Goal: Connect with others: Connect with others

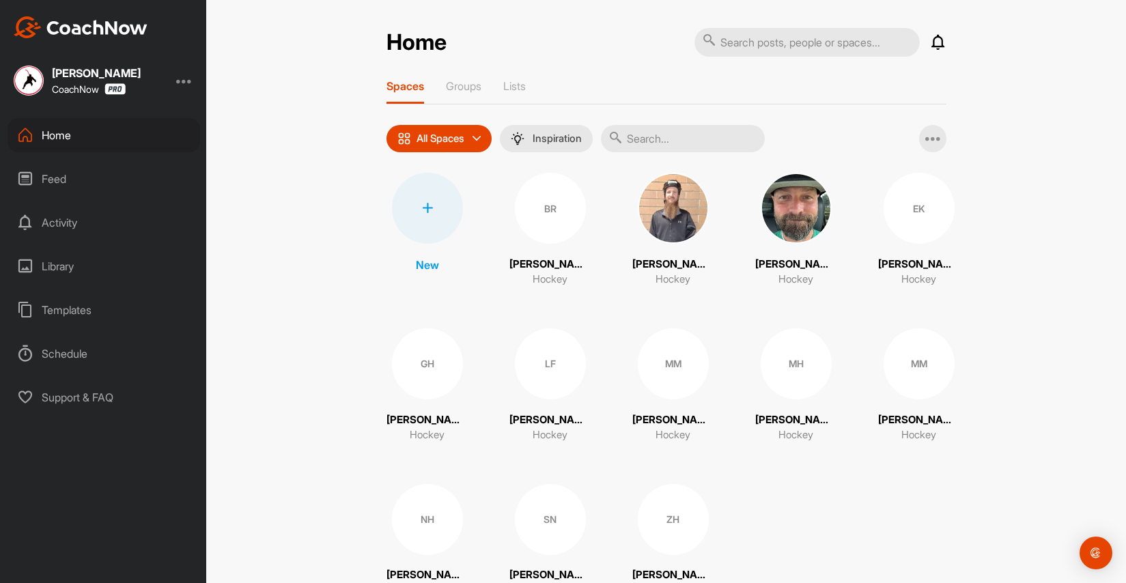
click at [422, 216] on div at bounding box center [427, 208] width 71 height 71
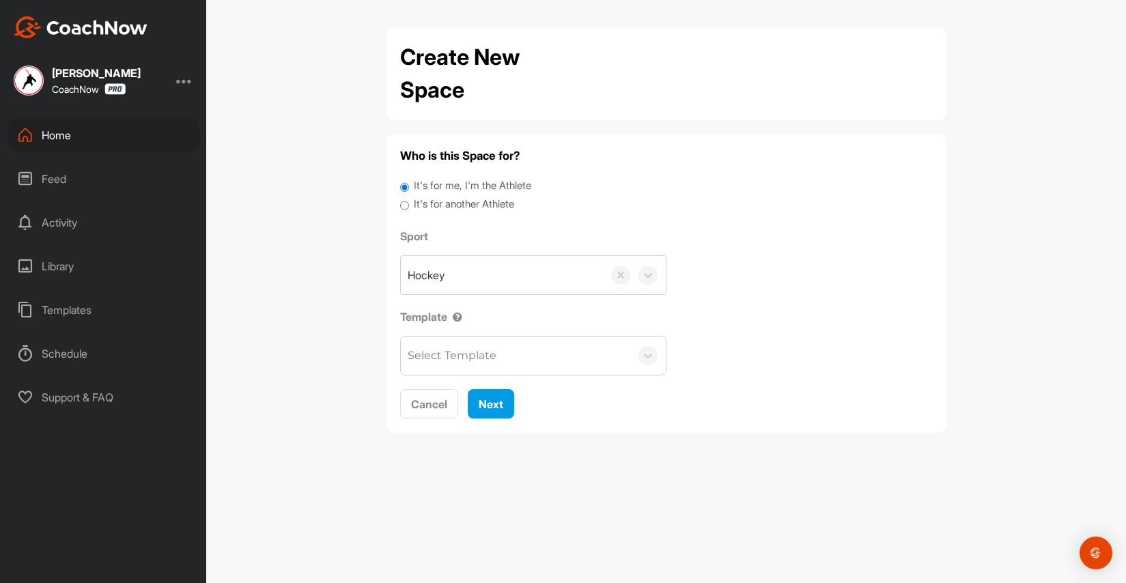
click at [402, 200] on input "It's for another Athlete" at bounding box center [404, 206] width 9 height 18
radio input "true"
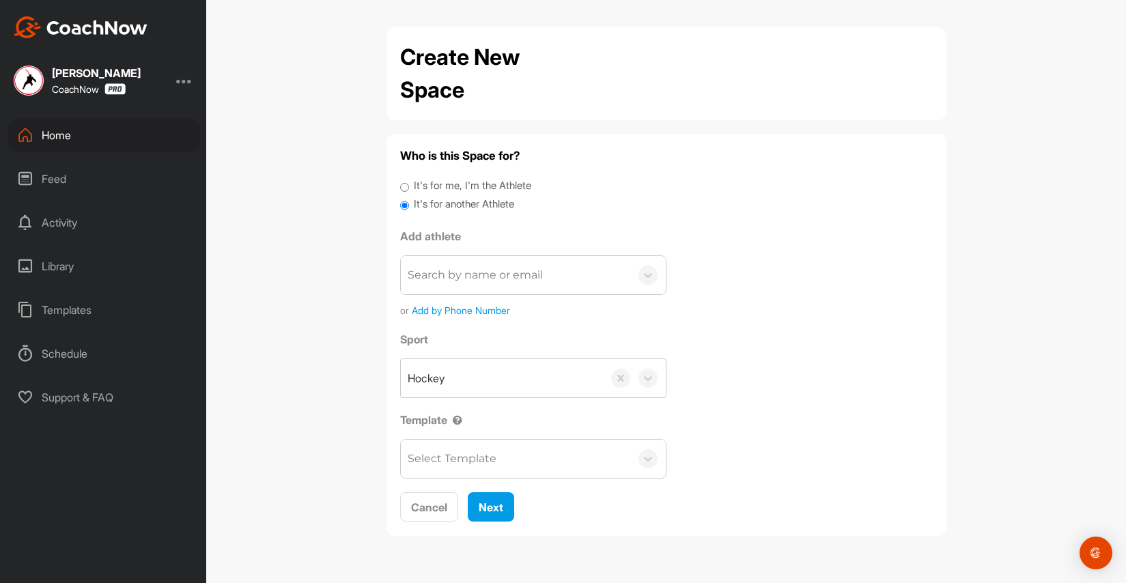
click at [473, 274] on div "Search by name or email" at bounding box center [475, 275] width 135 height 16
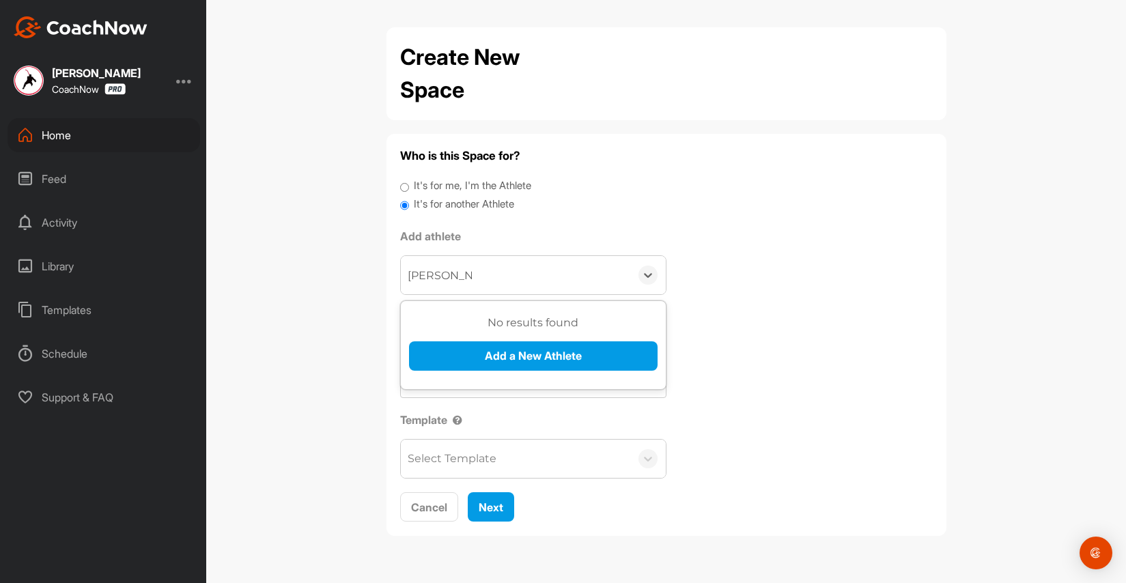
type input "[PERSON_NAME]"
click at [492, 348] on button "Add a New Athlete" at bounding box center [533, 355] width 249 height 29
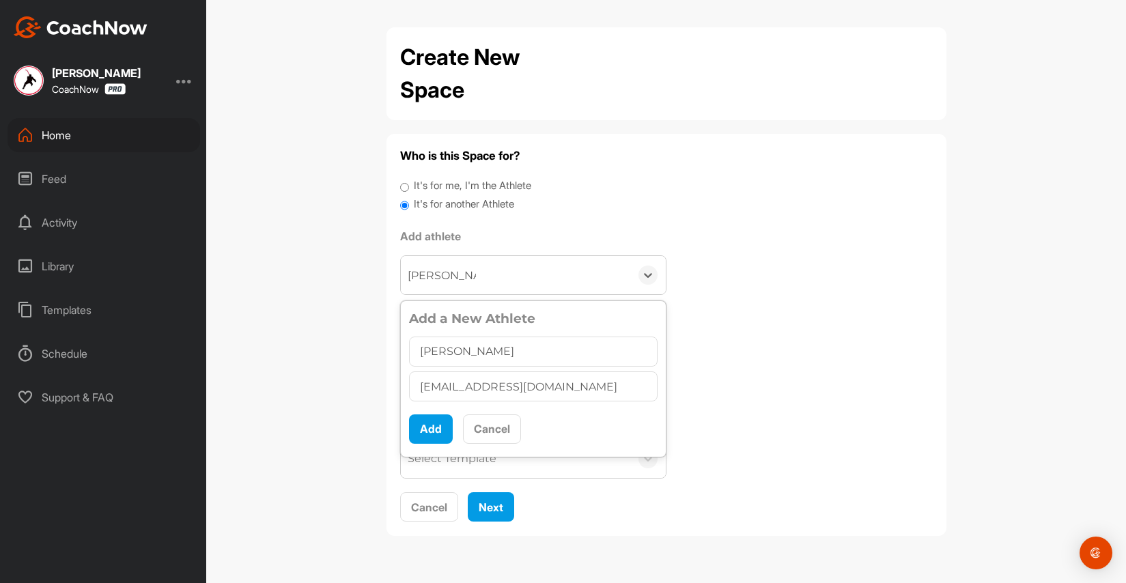
type input "[EMAIL_ADDRESS][DOMAIN_NAME]"
click at [432, 435] on button "Add" at bounding box center [431, 428] width 44 height 29
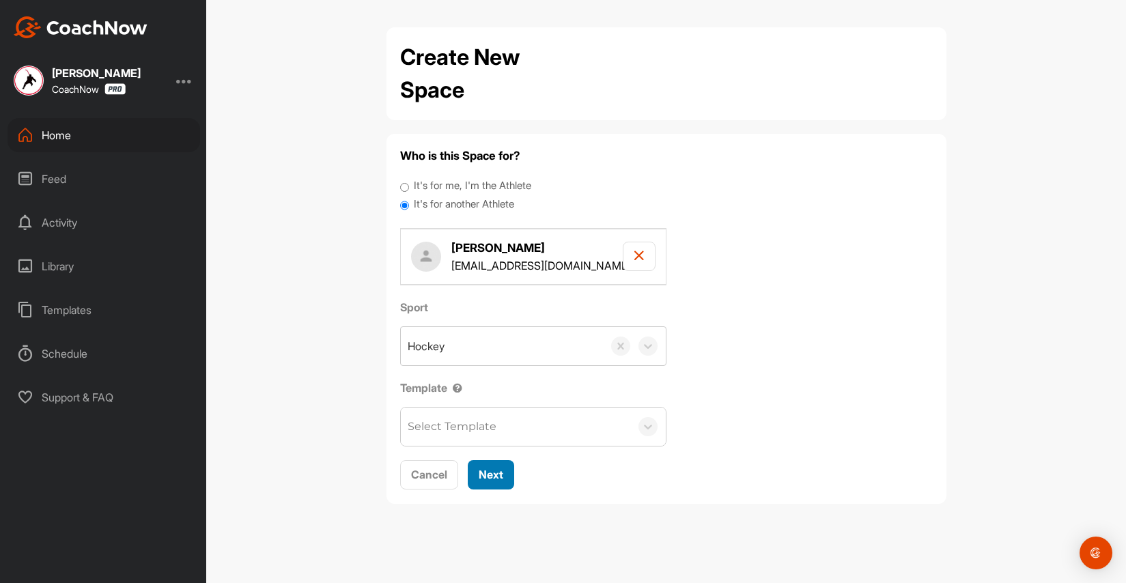
click at [496, 468] on span "Next" at bounding box center [491, 475] width 25 height 14
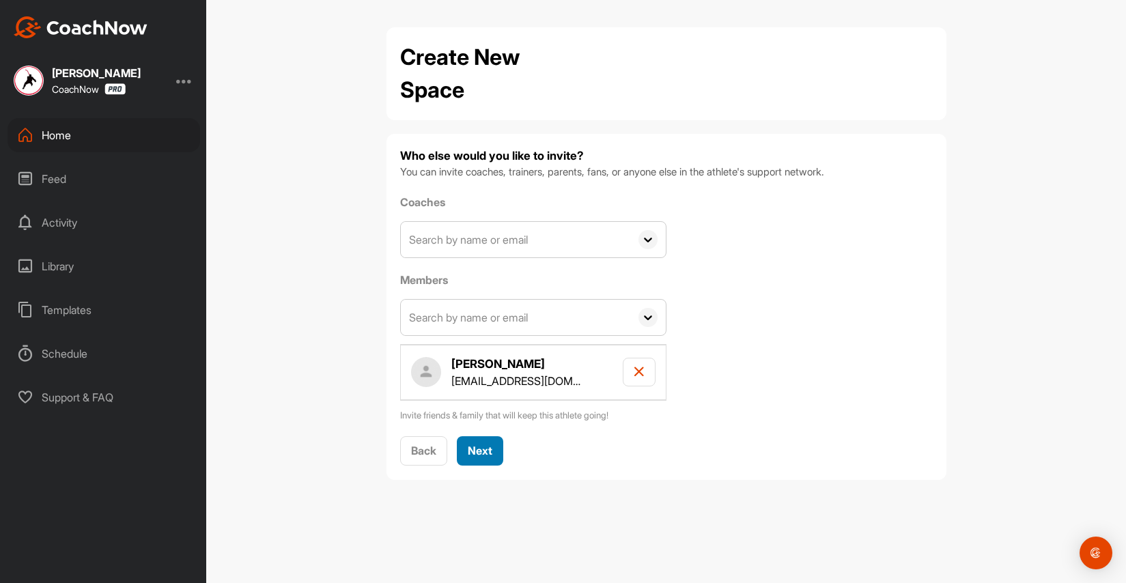
click at [494, 451] on button "Next" at bounding box center [480, 450] width 46 height 29
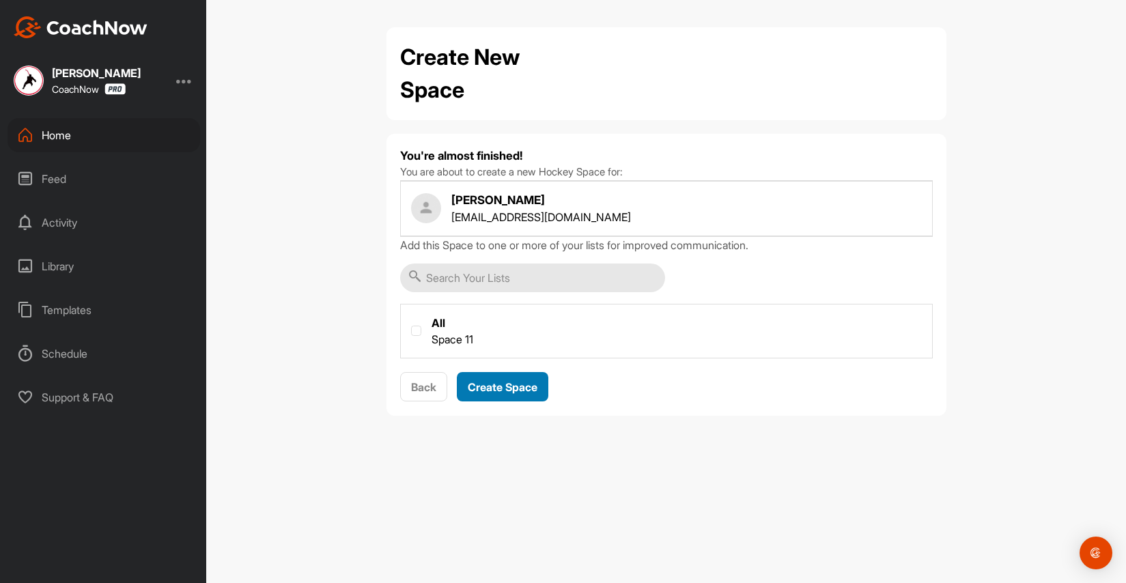
click at [513, 391] on span "Create Space" at bounding box center [503, 387] width 70 height 14
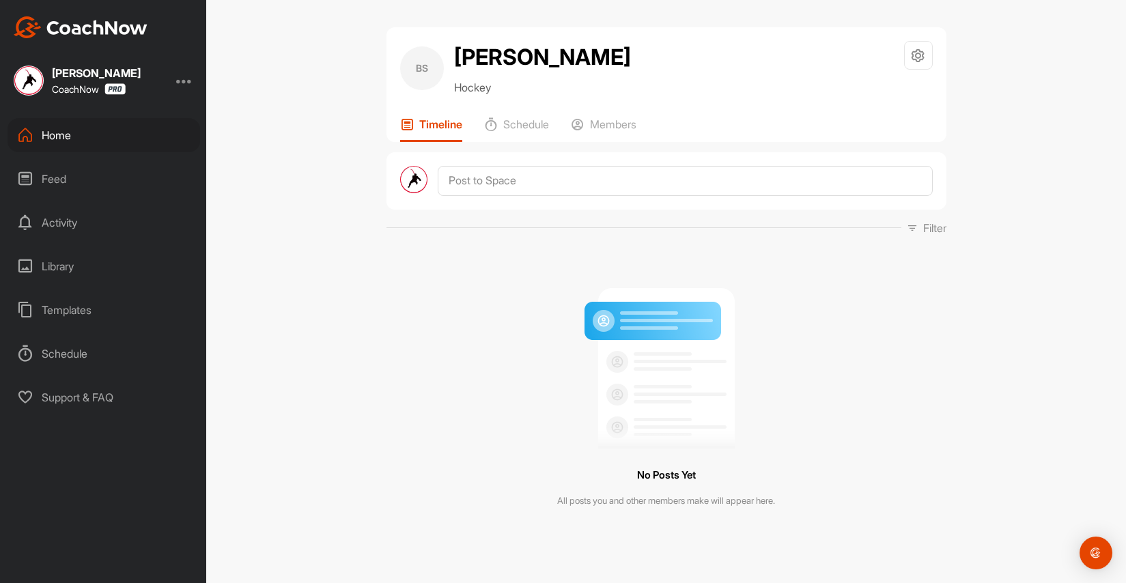
click at [68, 135] on div "Home" at bounding box center [104, 135] width 193 height 34
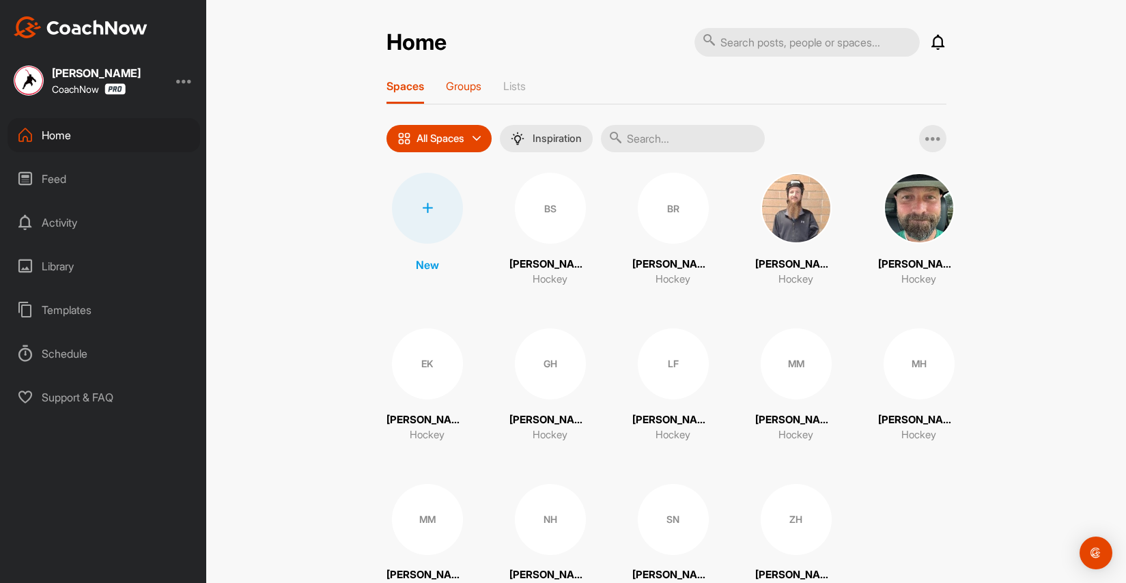
click at [466, 85] on p "Groups" at bounding box center [464, 86] width 36 height 14
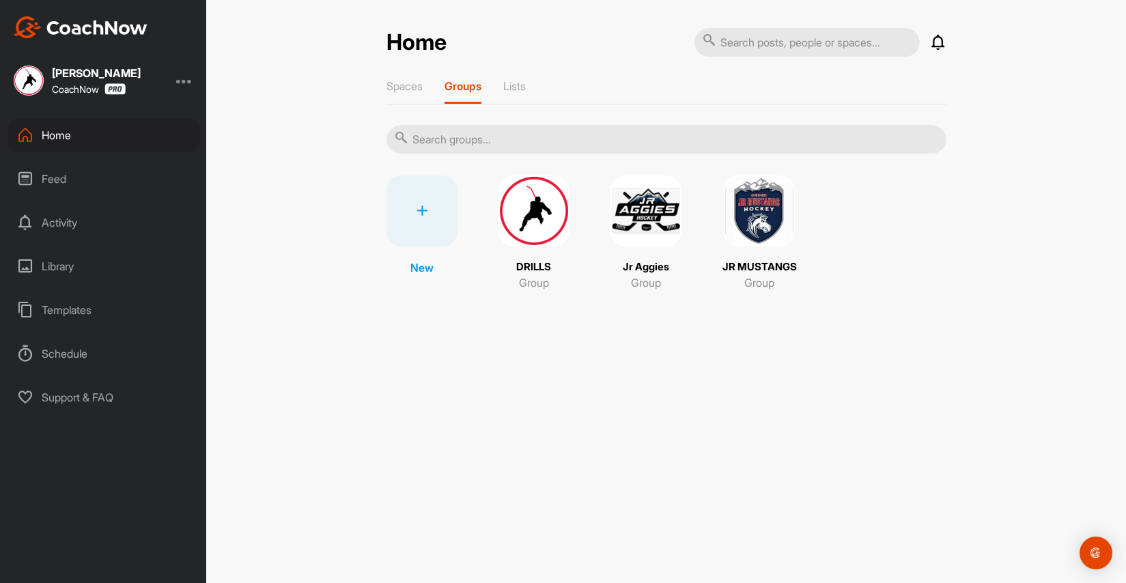
click at [539, 205] on img at bounding box center [533, 210] width 71 height 71
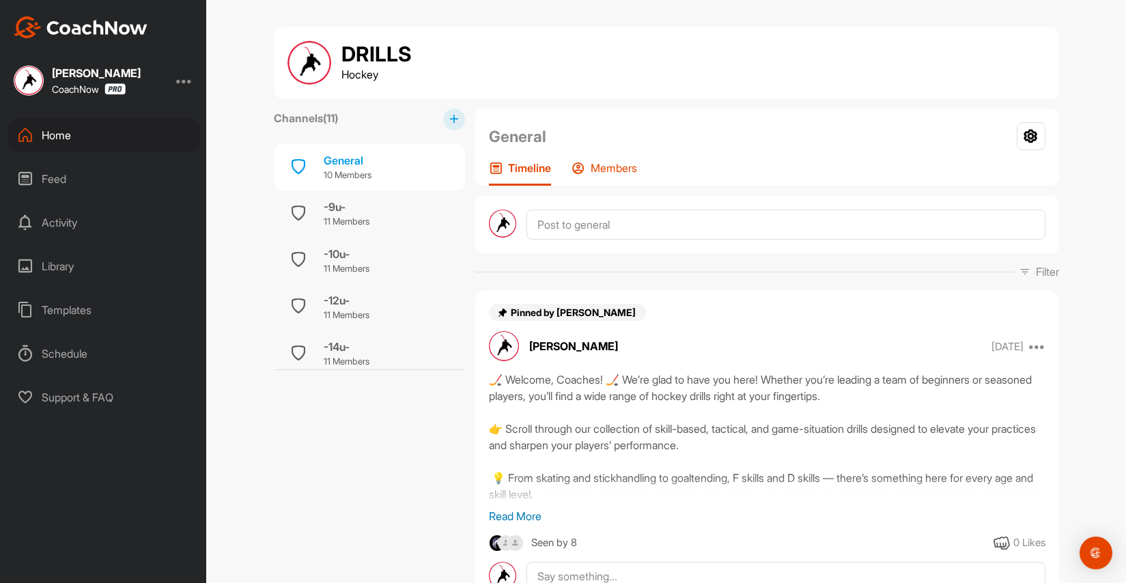
click at [612, 167] on p "Members" at bounding box center [614, 168] width 46 height 14
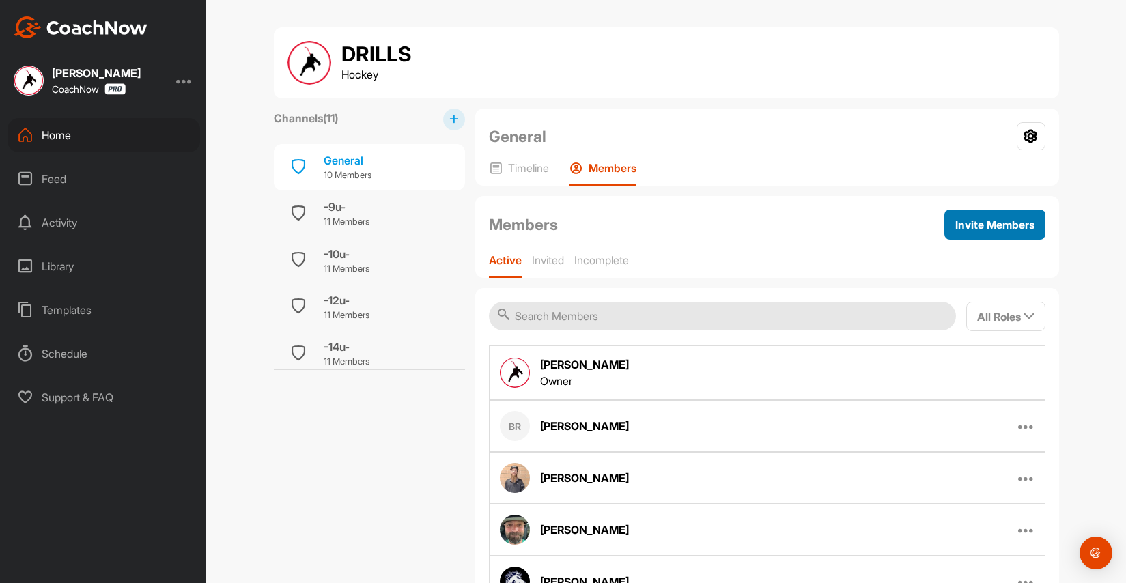
click at [1013, 233] on button "Invite Members" at bounding box center [994, 225] width 101 height 30
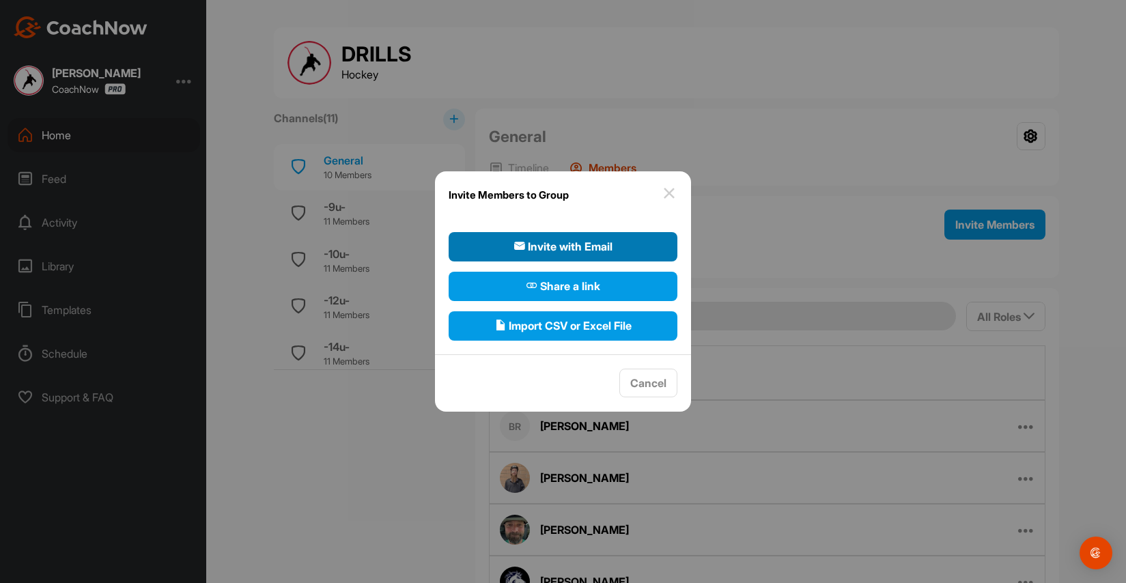
click at [614, 251] on button "Invite with Email" at bounding box center [563, 246] width 229 height 29
select select"] "player"
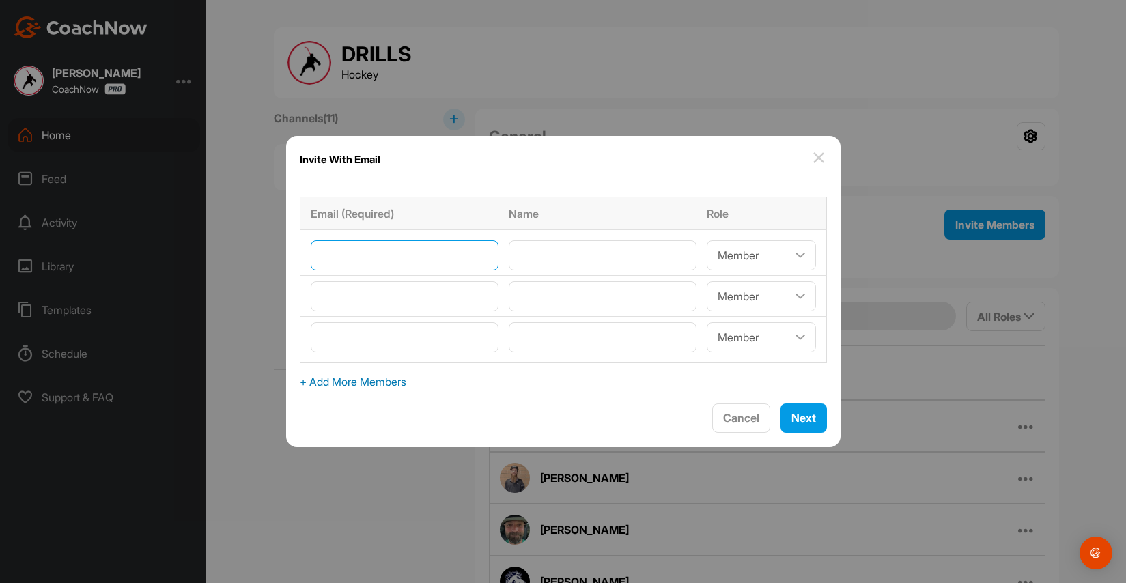
paste input"] "[EMAIL_ADDRESS][DOMAIN_NAME]"
type input"] "[EMAIL_ADDRESS][DOMAIN_NAME]"
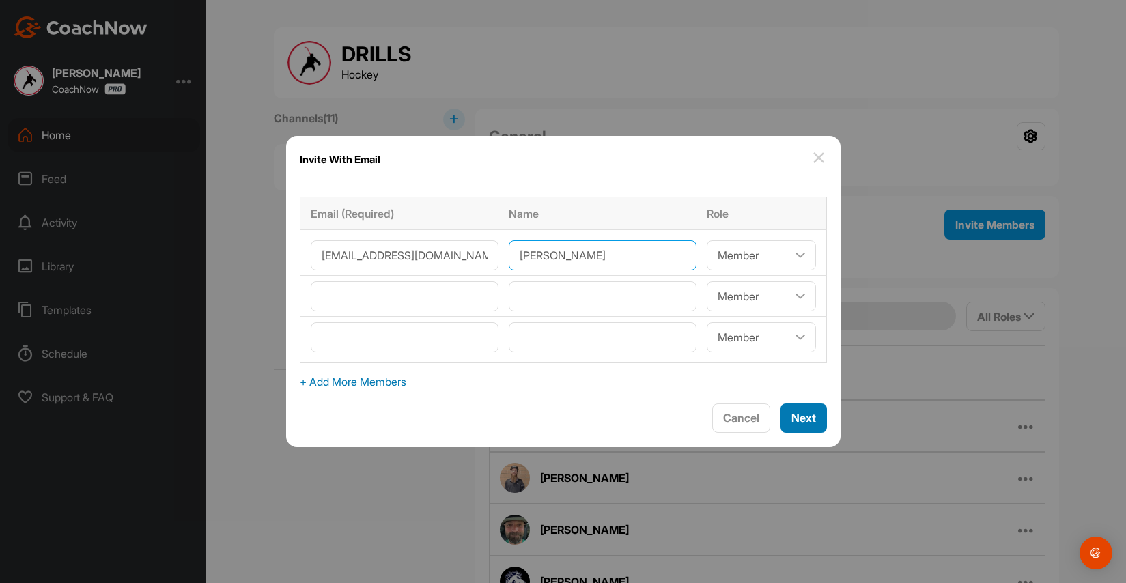
type input"] "[PERSON_NAME]"
click at [808, 414] on span "Next" at bounding box center [803, 418] width 25 height 14
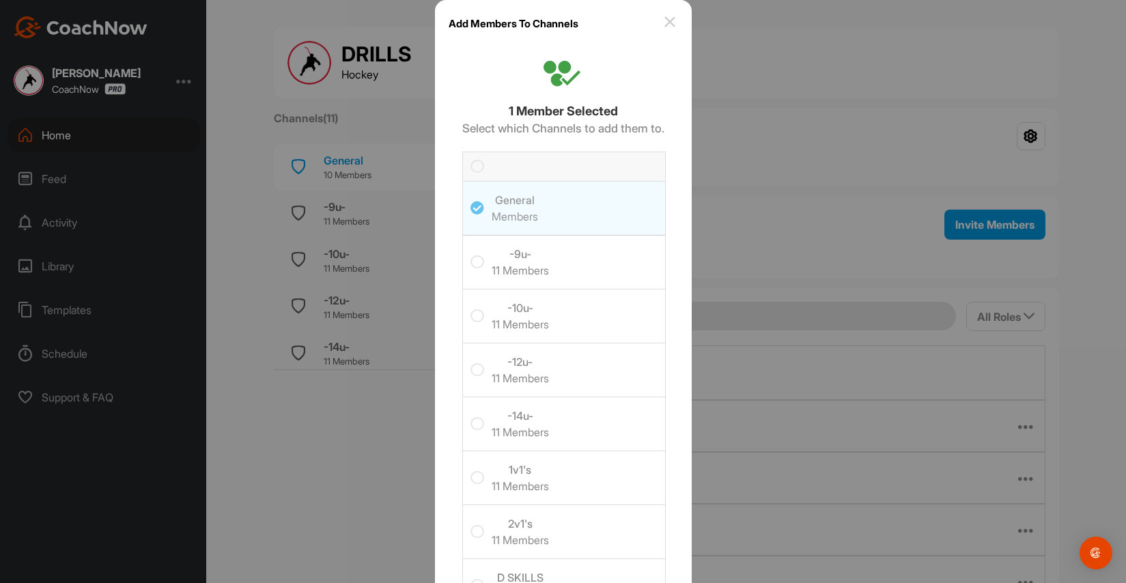
click at [476, 164] on icon at bounding box center [477, 167] width 14 height 14
click at [470, 160] on input "checkbox" at bounding box center [470, 160] width 0 height 0
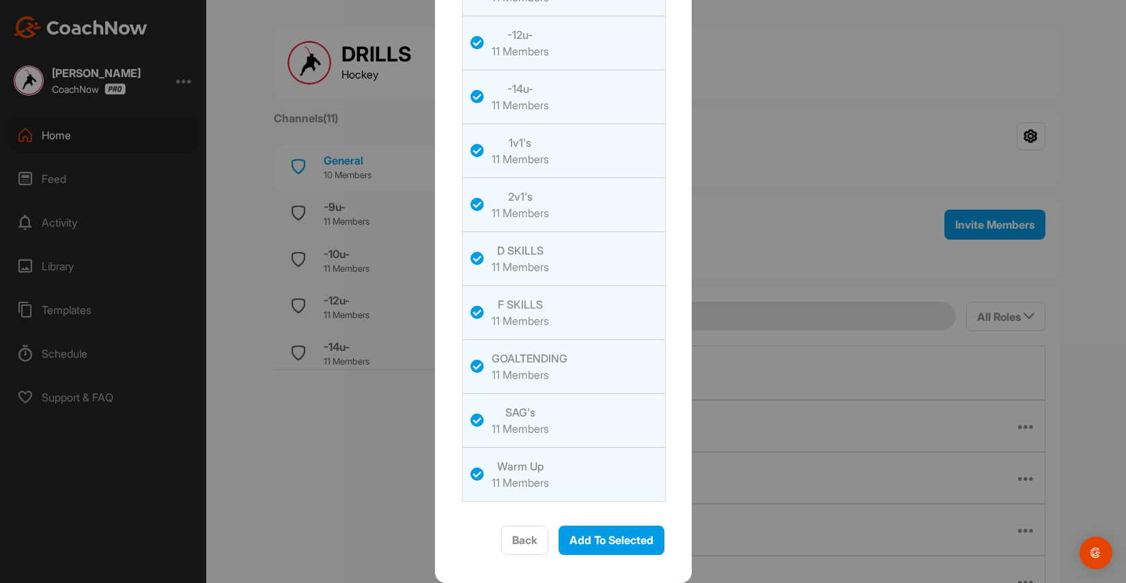
scroll to position [326, 0]
click at [617, 545] on span "Add To Selected" at bounding box center [611, 541] width 84 height 14
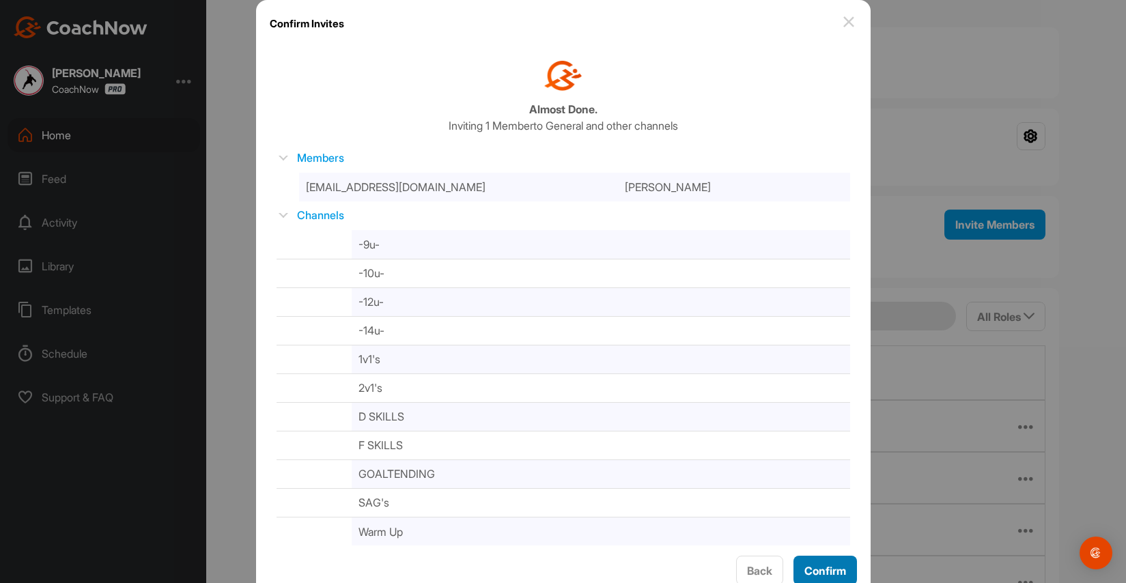
click at [821, 577] on span "Confirm" at bounding box center [825, 571] width 42 height 14
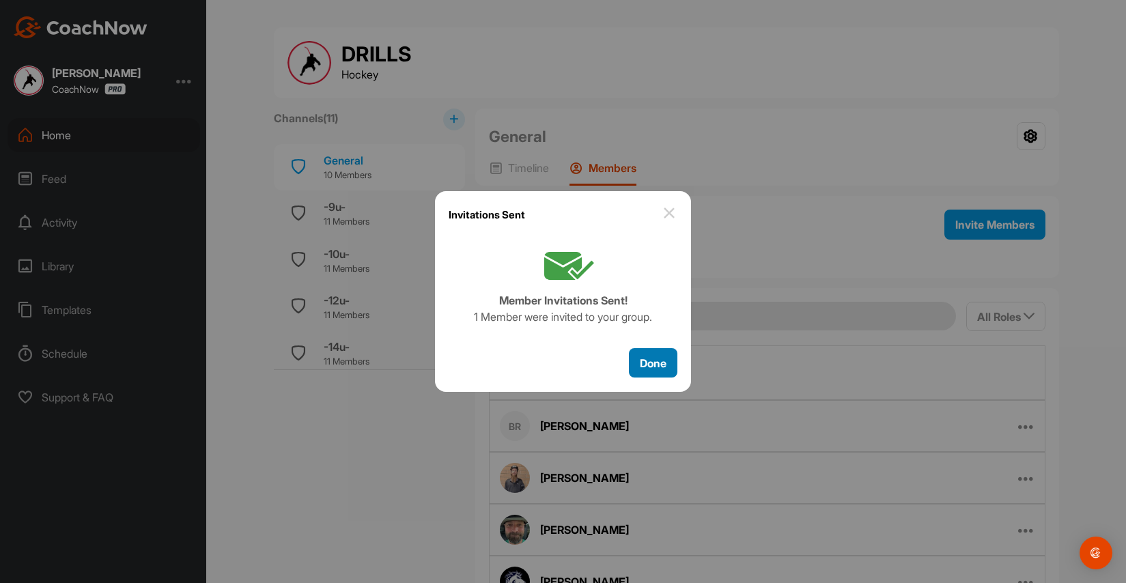
click at [653, 357] on span "Done" at bounding box center [653, 363] width 27 height 14
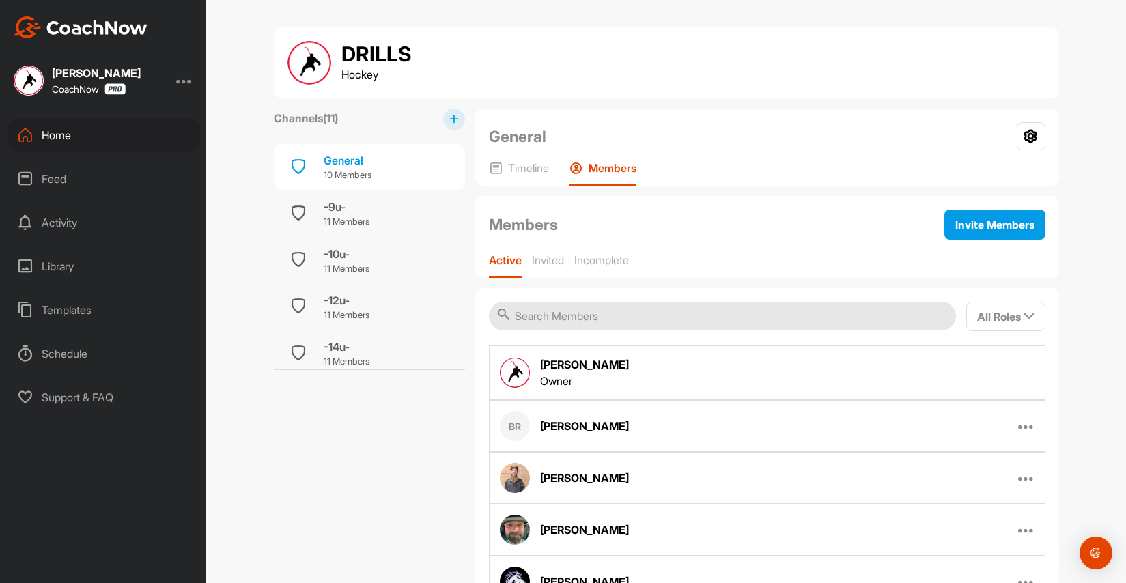
click at [67, 135] on div "Home" at bounding box center [104, 135] width 193 height 34
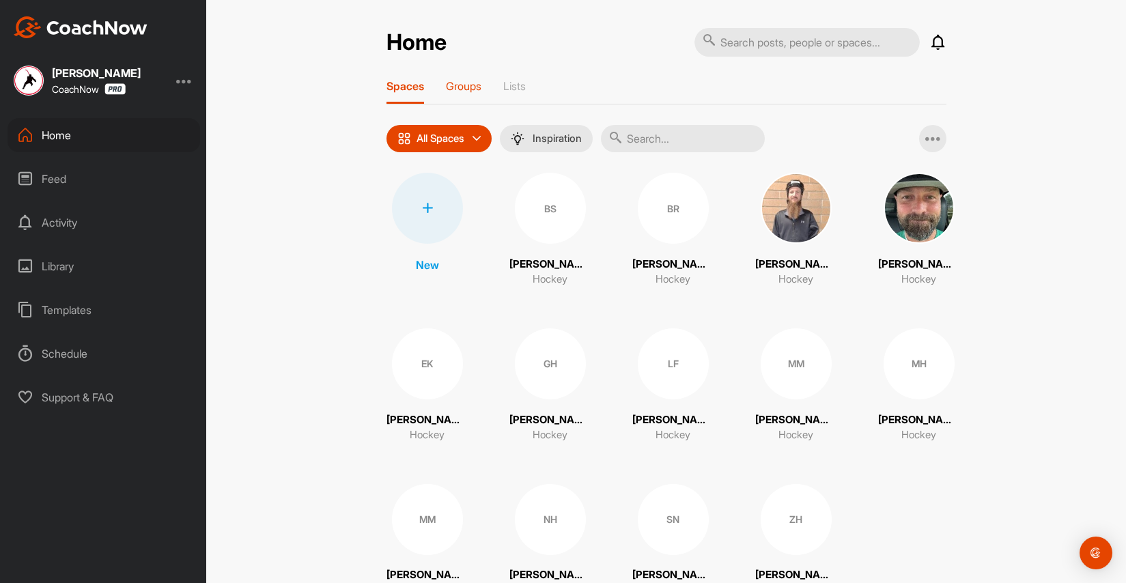
click at [477, 89] on p "Groups" at bounding box center [464, 86] width 36 height 14
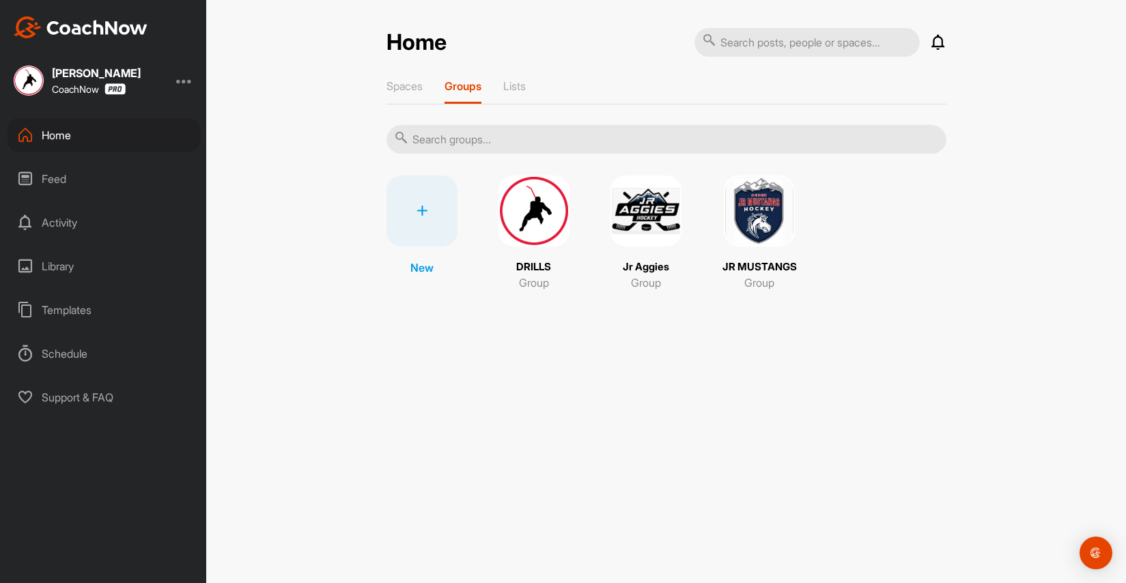
click at [768, 214] on img at bounding box center [759, 210] width 71 height 71
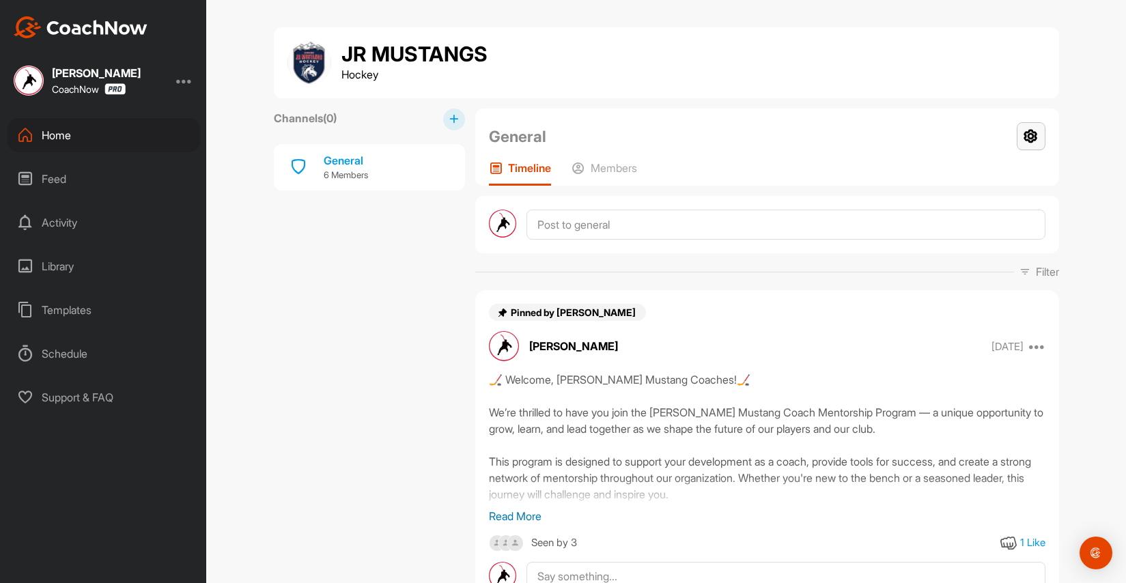
click at [1025, 137] on icon at bounding box center [1031, 136] width 29 height 28
click at [605, 167] on p "Members" at bounding box center [614, 168] width 46 height 14
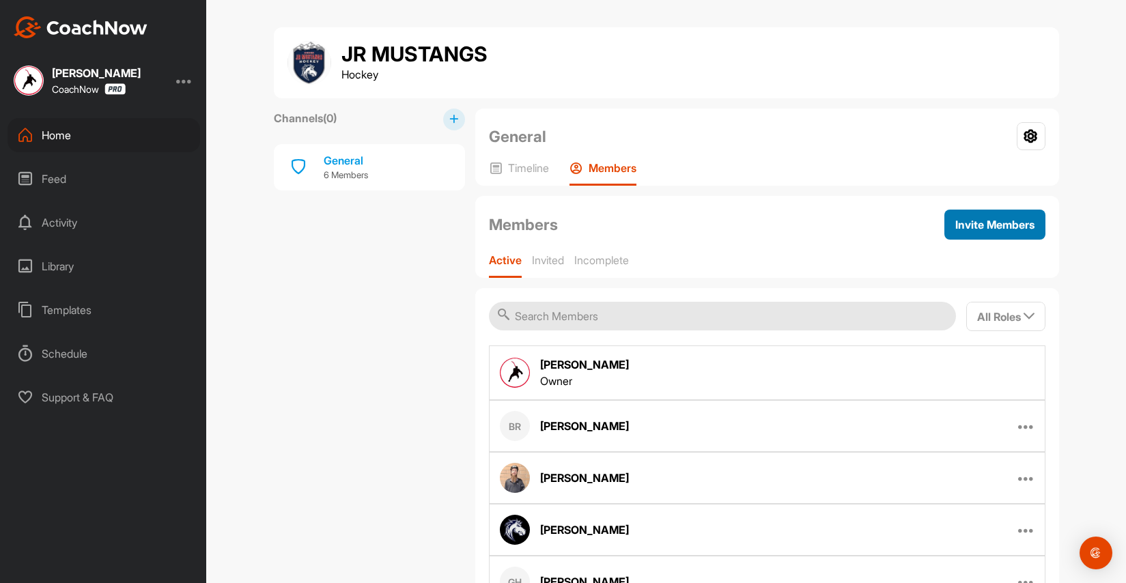
click at [985, 223] on span "Invite Members" at bounding box center [994, 225] width 79 height 14
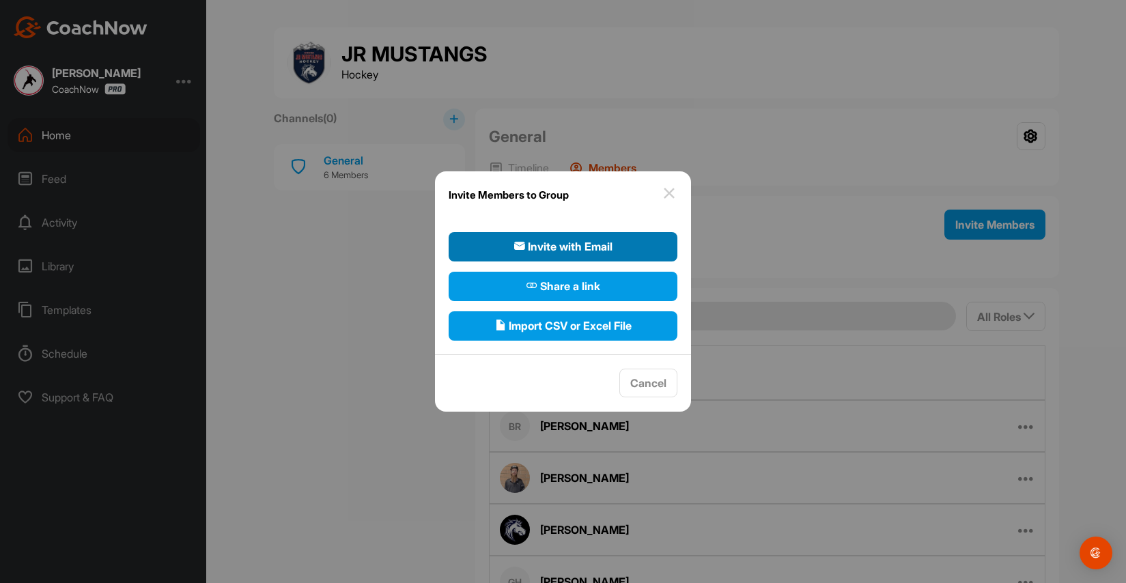
click at [557, 240] on span "Invite with Email" at bounding box center [563, 246] width 98 height 16
select select"] "player"
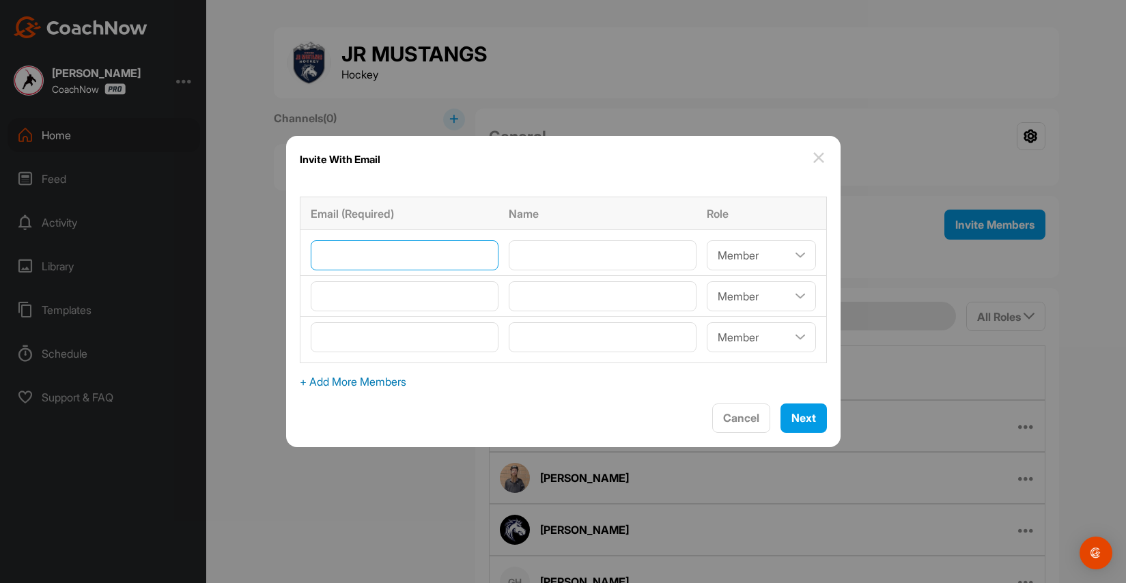
paste input"] "[EMAIL_ADDRESS][DOMAIN_NAME]"
type input"] "[EMAIL_ADDRESS][DOMAIN_NAME]"
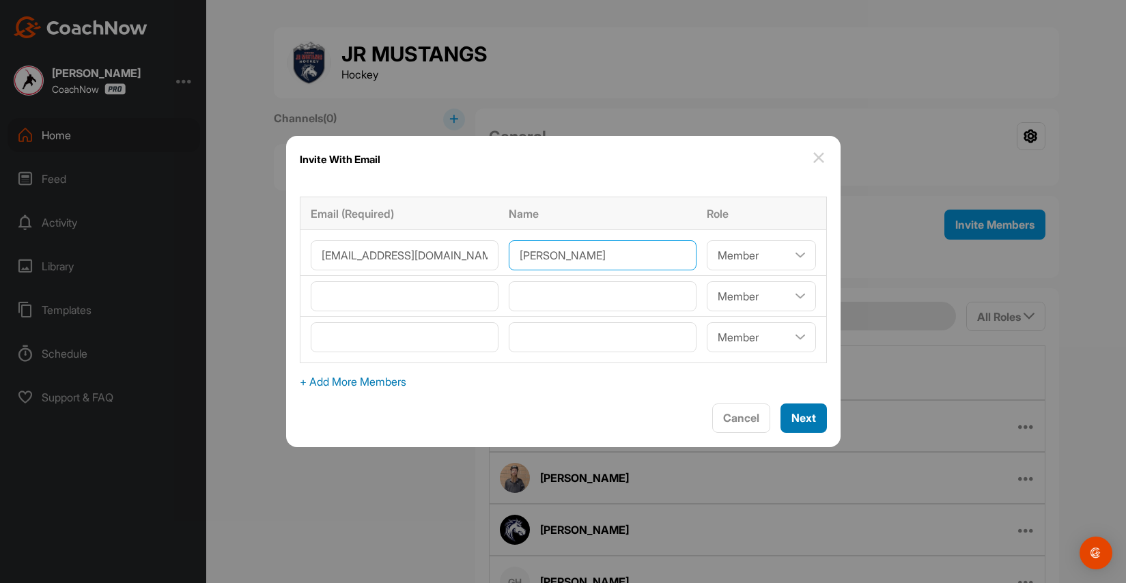
type input"] "[PERSON_NAME]"
click at [802, 416] on span "Next" at bounding box center [803, 418] width 25 height 14
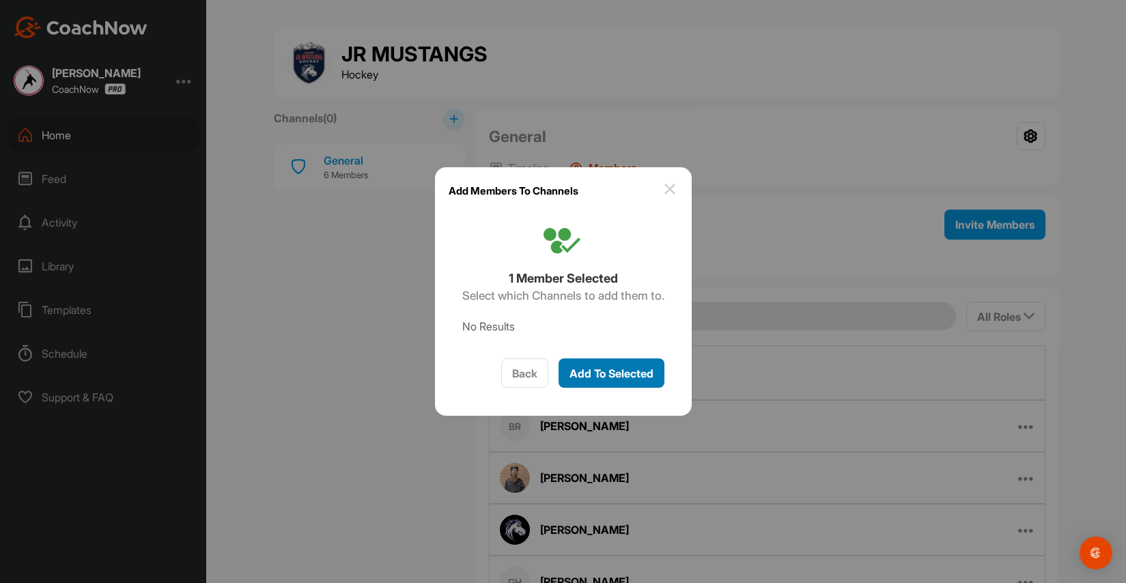
click at [622, 372] on span "Add To Selected" at bounding box center [611, 374] width 84 height 14
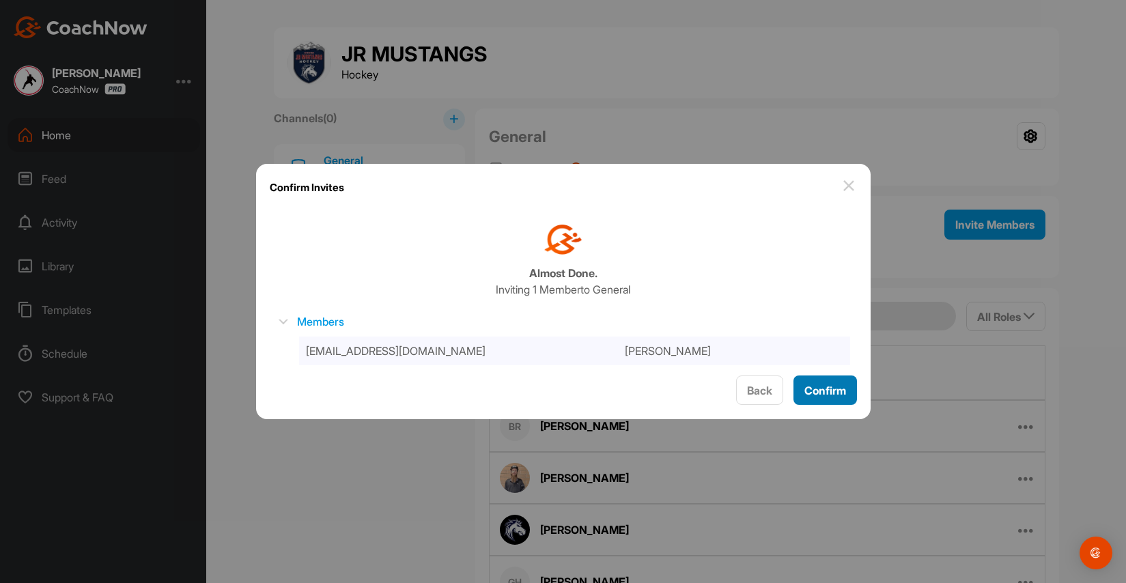
click at [817, 393] on span "Confirm" at bounding box center [825, 391] width 42 height 14
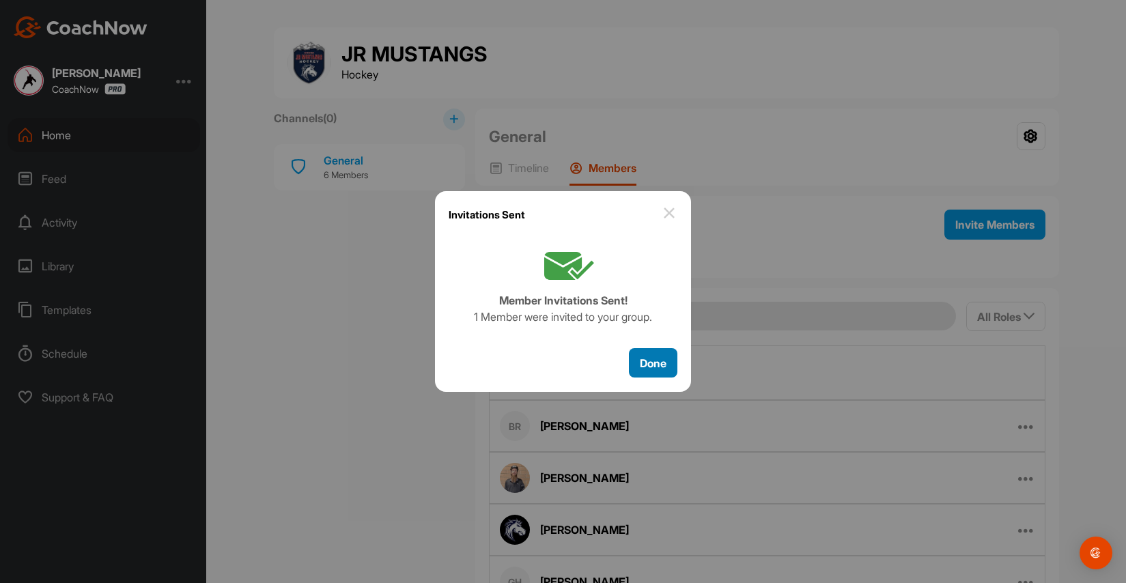
click at [656, 358] on span "Done" at bounding box center [653, 363] width 27 height 14
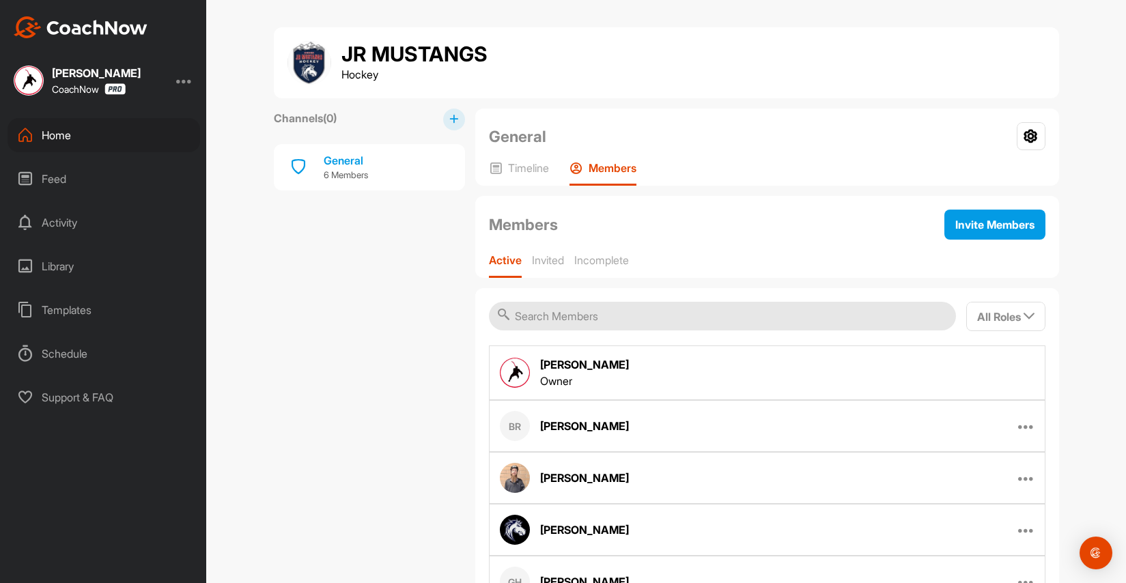
click at [50, 133] on div "Home" at bounding box center [104, 135] width 193 height 34
